Goal: Task Accomplishment & Management: Use online tool/utility

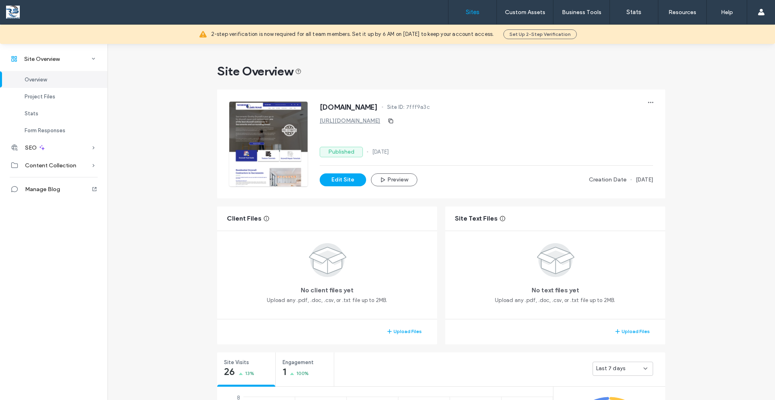
click at [471, 13] on label "Sites" at bounding box center [473, 11] width 14 height 7
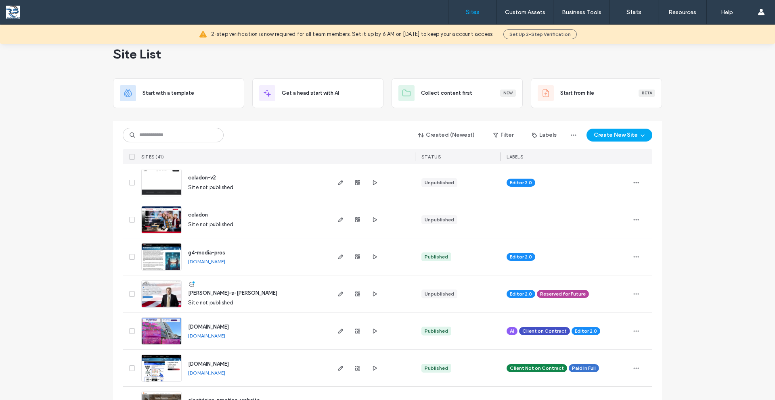
scroll to position [15, 0]
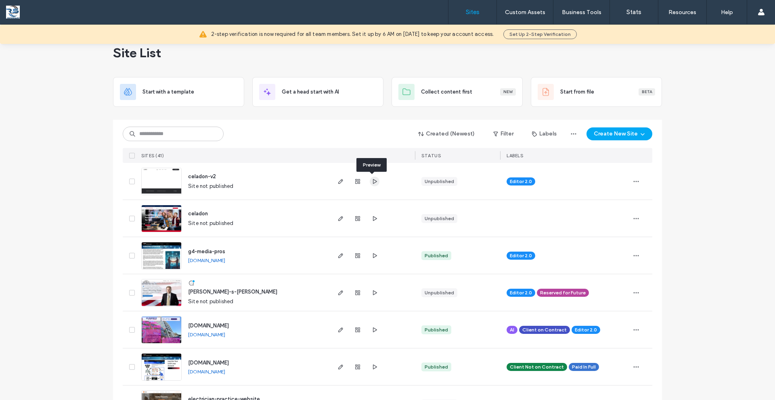
click at [373, 182] on use "button" at bounding box center [375, 181] width 4 height 5
click at [633, 219] on icon "button" at bounding box center [636, 218] width 6 height 6
click at [337, 183] on icon "button" at bounding box center [340, 181] width 6 height 6
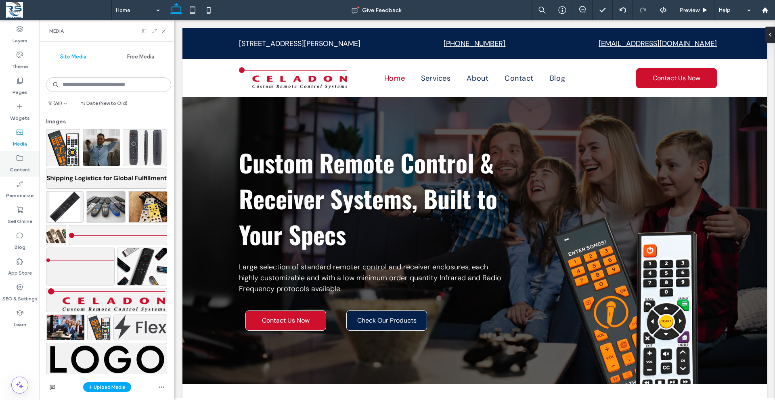
click at [20, 164] on label "Content" at bounding box center [20, 167] width 21 height 11
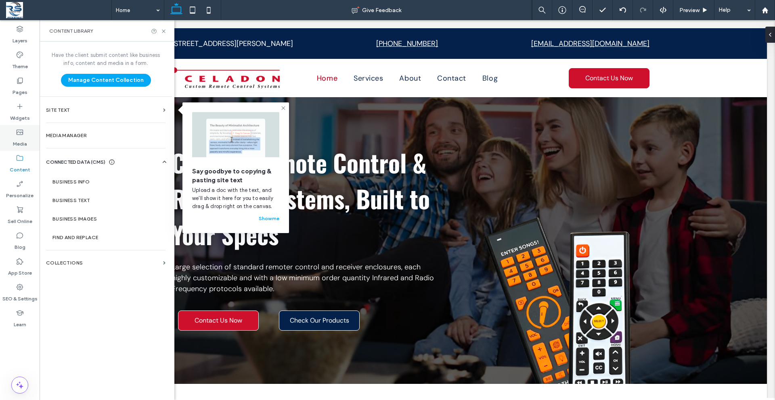
click at [21, 142] on label "Media" at bounding box center [20, 141] width 14 height 11
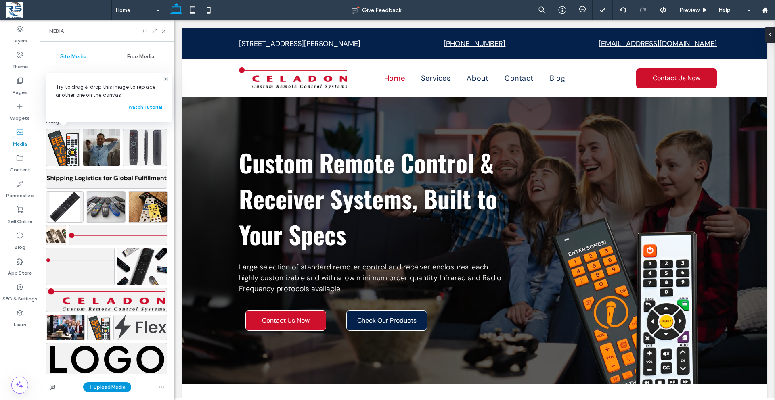
click at [106, 389] on button "Upload Media" at bounding box center [107, 388] width 48 height 10
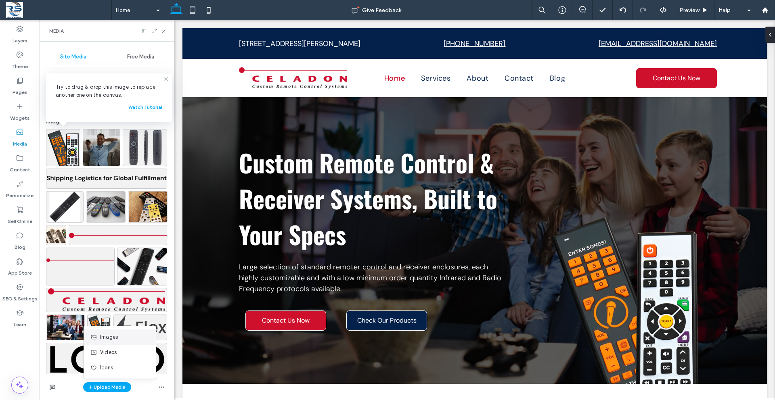
click at [115, 337] on span "Images" at bounding box center [109, 337] width 18 height 8
click at [165, 80] on icon at bounding box center [166, 79] width 6 height 6
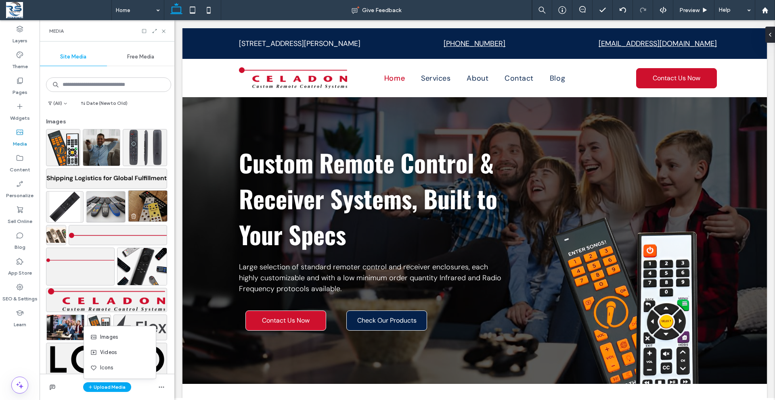
scroll to position [16, 0]
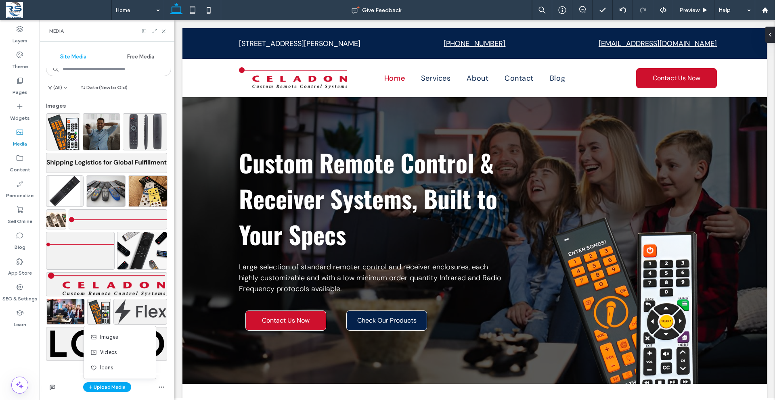
click at [156, 103] on div "Images" at bounding box center [108, 107] width 125 height 11
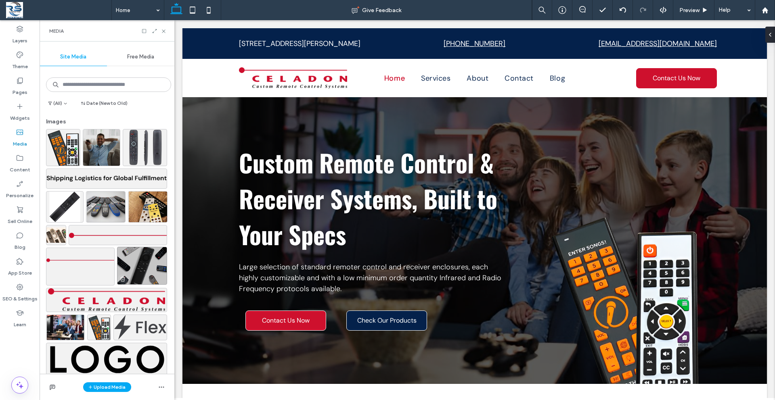
scroll to position [0, 0]
click at [110, 389] on button "Upload Media" at bounding box center [107, 388] width 48 height 10
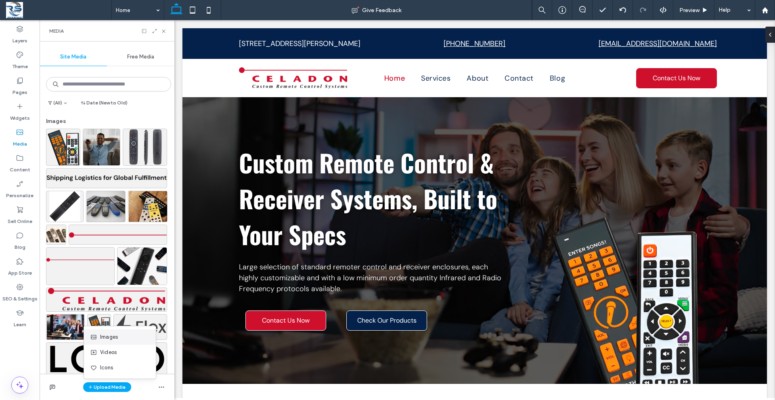
click at [110, 337] on span "Images" at bounding box center [109, 337] width 18 height 8
click at [22, 163] on label "Content" at bounding box center [20, 167] width 21 height 11
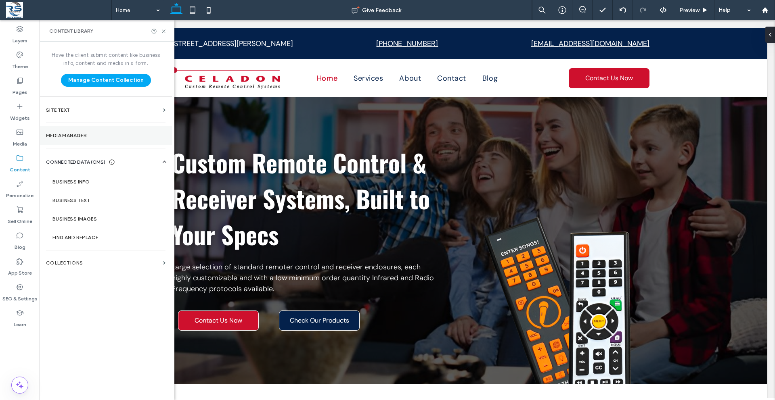
click at [73, 138] on section "Media Manager" at bounding box center [106, 135] width 132 height 19
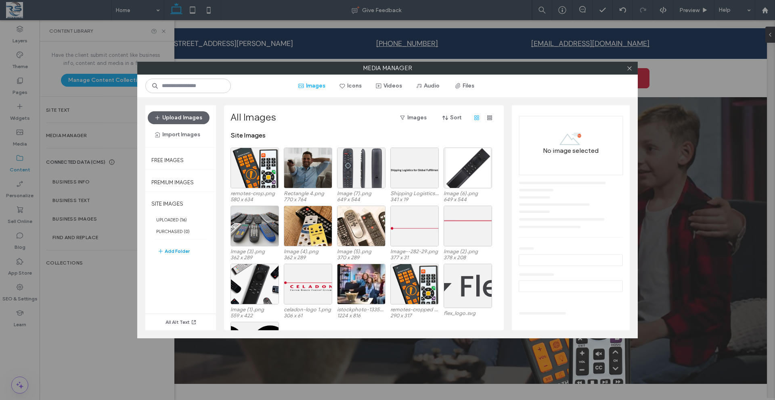
click at [176, 253] on button "Add Folder" at bounding box center [173, 252] width 32 height 10
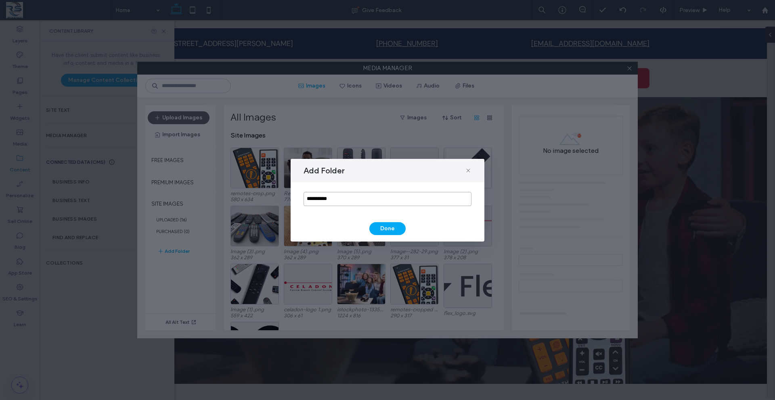
drag, startPoint x: 343, startPoint y: 201, endPoint x: 303, endPoint y: 200, distance: 40.0
click at [303, 200] on input "**********" at bounding box center [387, 199] width 168 height 14
type input "*"
type input "**********"
click at [378, 229] on button "Done" at bounding box center [387, 228] width 36 height 13
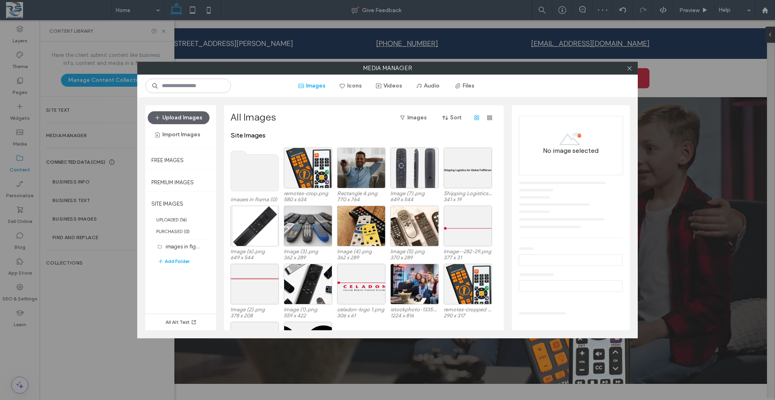
click at [253, 184] on use at bounding box center [255, 171] width 48 height 40
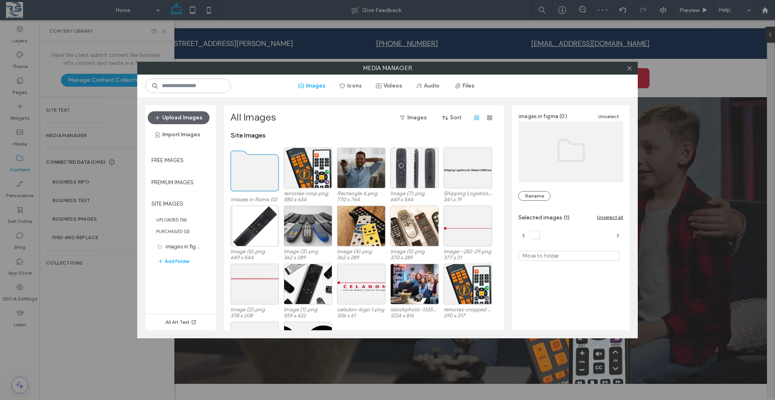
click at [253, 184] on use at bounding box center [255, 171] width 48 height 40
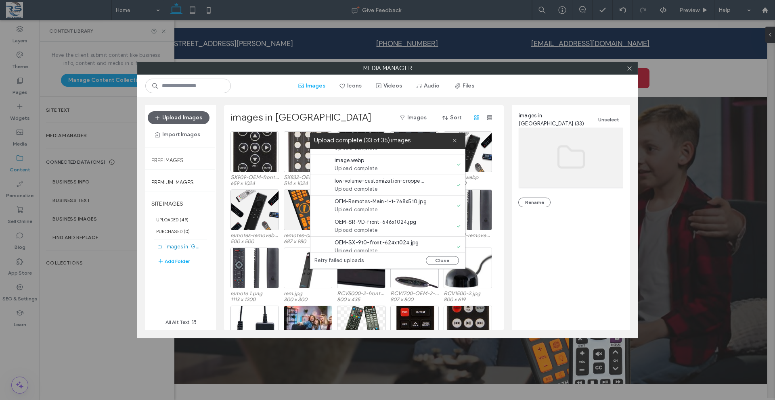
scroll to position [617, 0]
click at [453, 143] on icon at bounding box center [454, 140] width 5 height 5
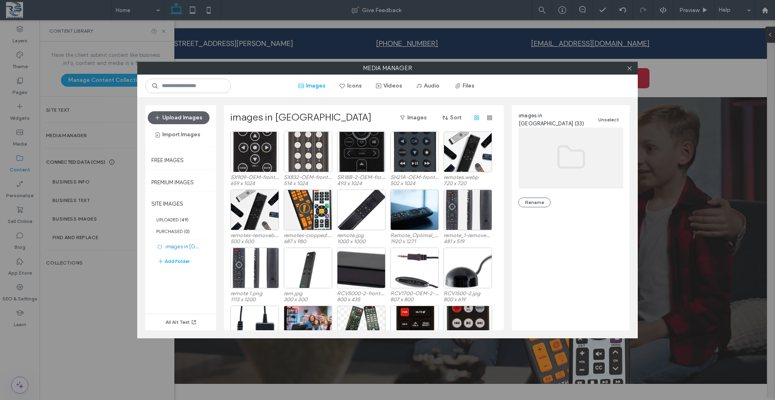
scroll to position [0, 0]
click at [627, 71] on icon at bounding box center [629, 68] width 6 height 6
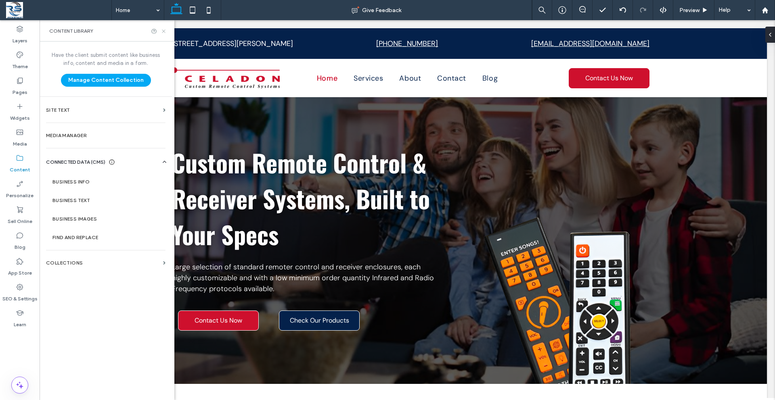
click at [164, 31] on icon at bounding box center [164, 31] width 6 height 6
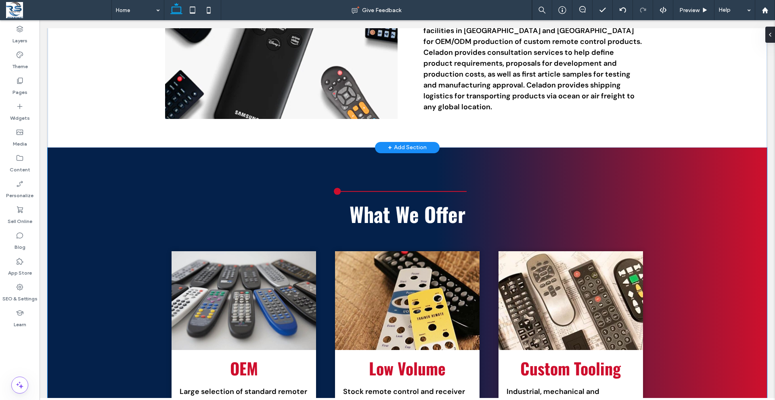
scroll to position [499, 0]
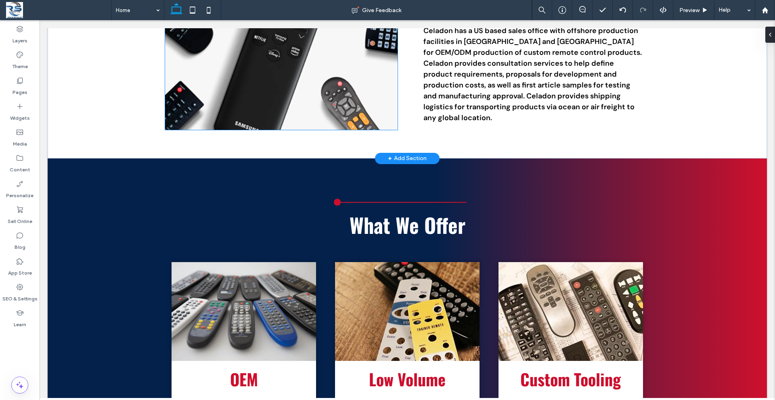
click at [394, 104] on div at bounding box center [281, 22] width 232 height 216
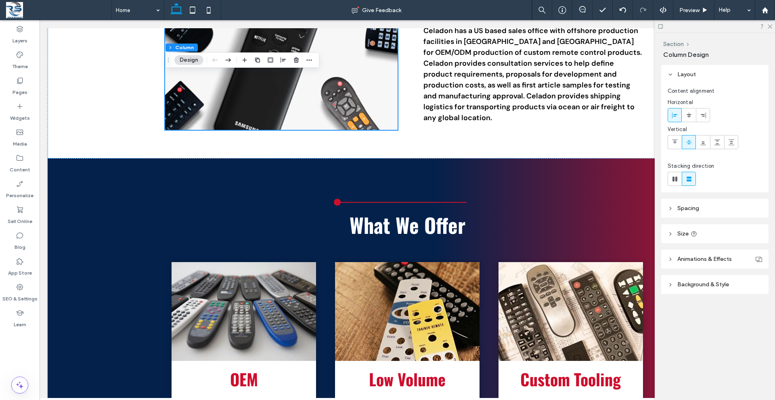
click at [184, 56] on button "Design" at bounding box center [188, 60] width 29 height 10
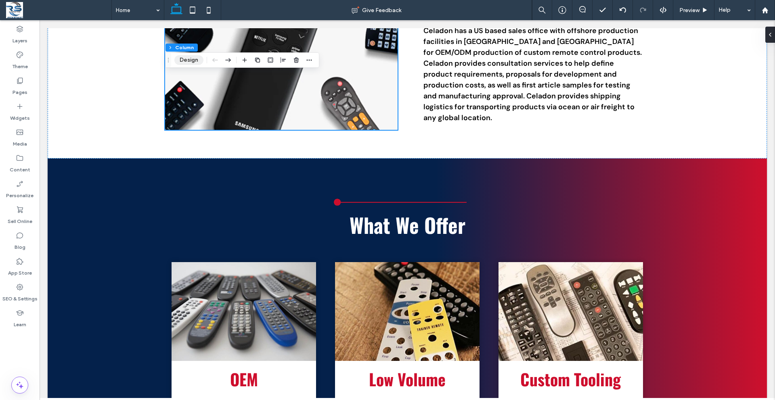
click at [189, 58] on button "Design" at bounding box center [188, 60] width 29 height 10
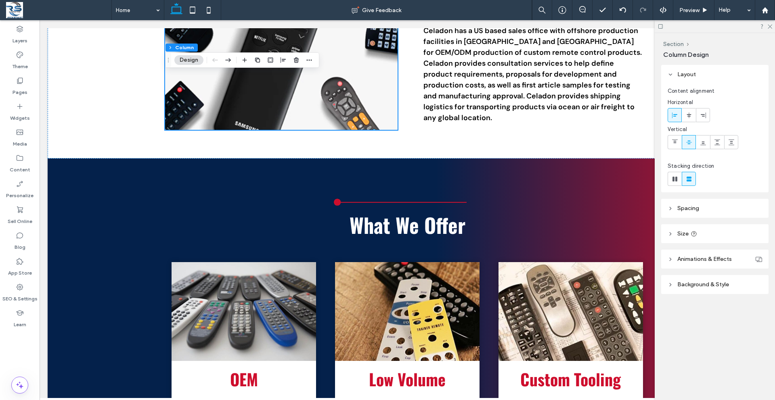
click at [669, 286] on icon at bounding box center [670, 285] width 6 height 6
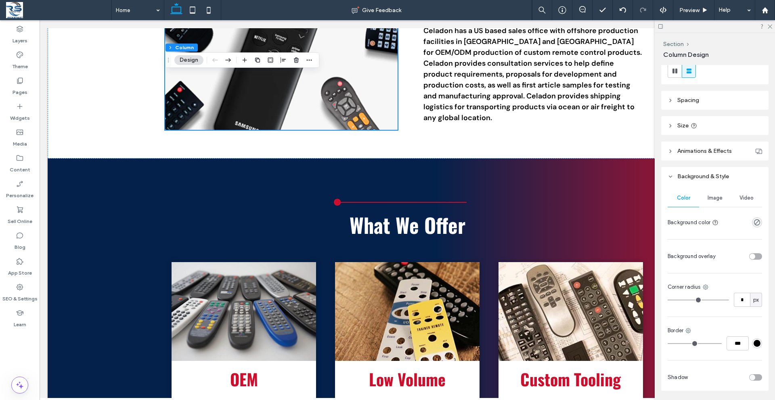
scroll to position [109, 0]
click at [710, 199] on span "Image" at bounding box center [714, 197] width 15 height 6
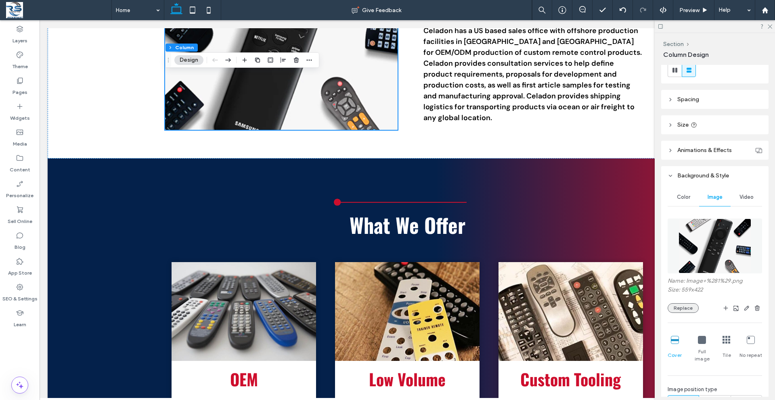
click at [686, 311] on button "Replace" at bounding box center [682, 308] width 31 height 10
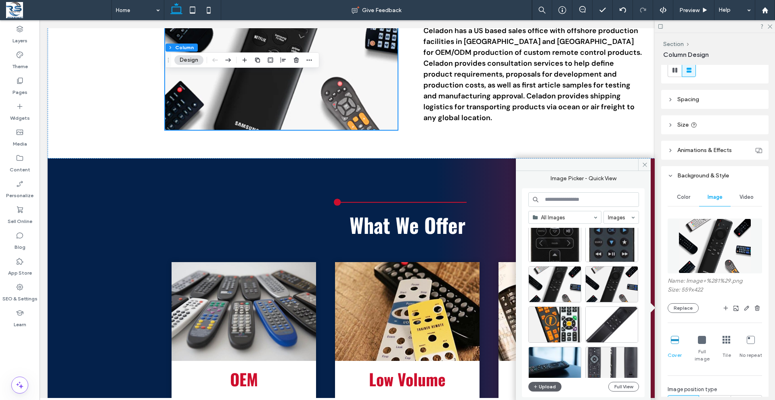
scroll to position [55, 0]
click at [554, 283] on div "Select" at bounding box center [554, 284] width 53 height 36
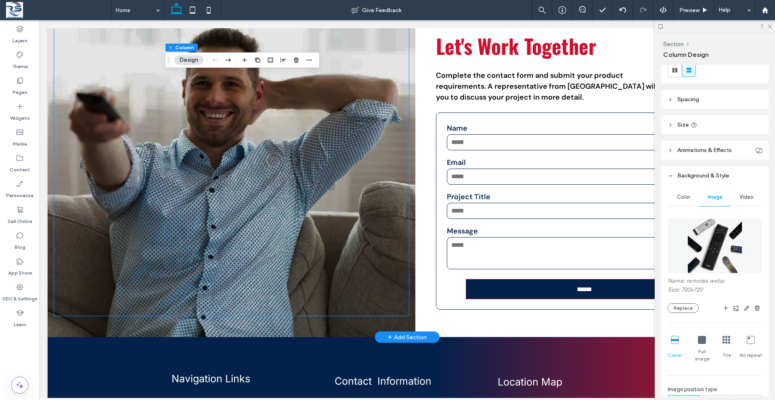
scroll to position [1556, 0]
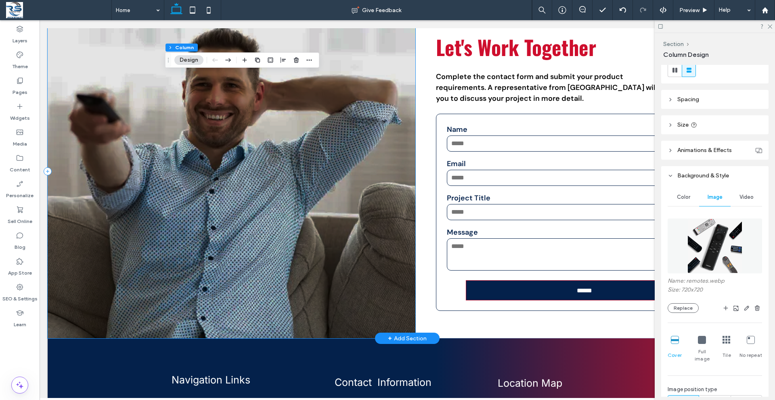
click at [412, 251] on div at bounding box center [232, 171] width 368 height 335
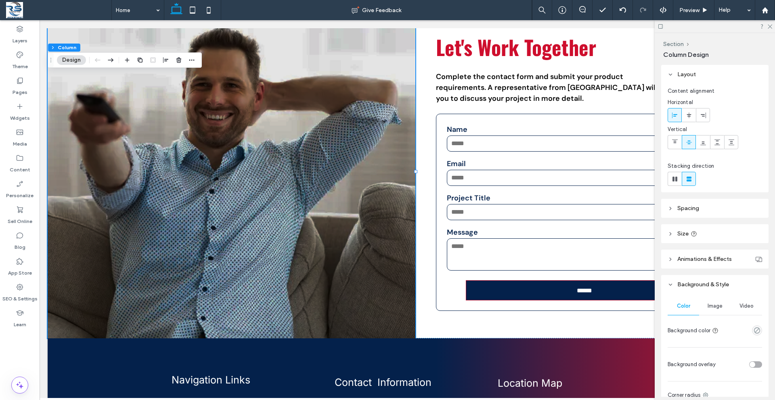
click at [718, 306] on span "Image" at bounding box center [714, 306] width 15 height 6
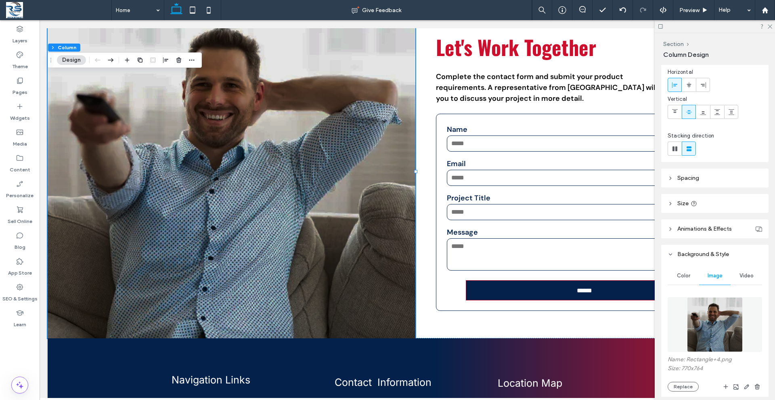
scroll to position [34, 0]
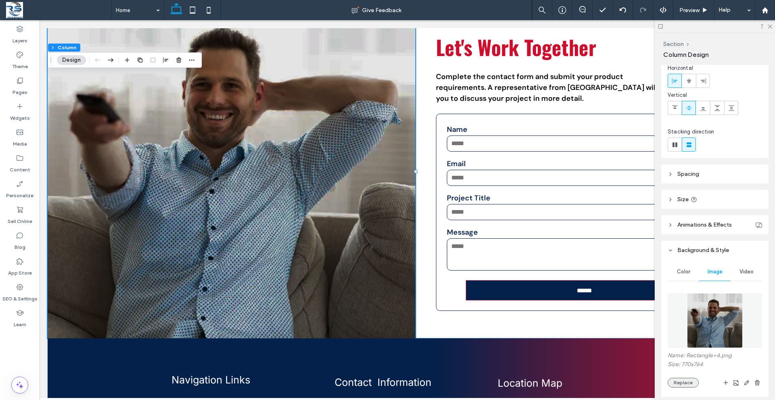
click at [687, 381] on button "Replace" at bounding box center [682, 383] width 31 height 10
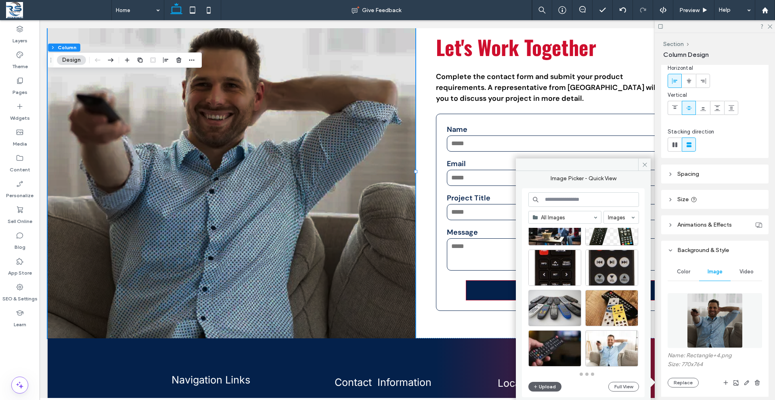
scroll to position [354, 0]
click at [613, 347] on div "Select" at bounding box center [611, 349] width 53 height 36
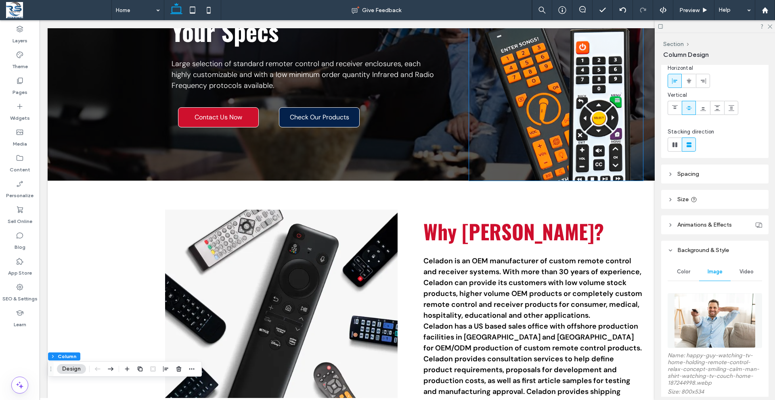
scroll to position [0, 0]
